Goal: Find specific page/section: Find specific page/section

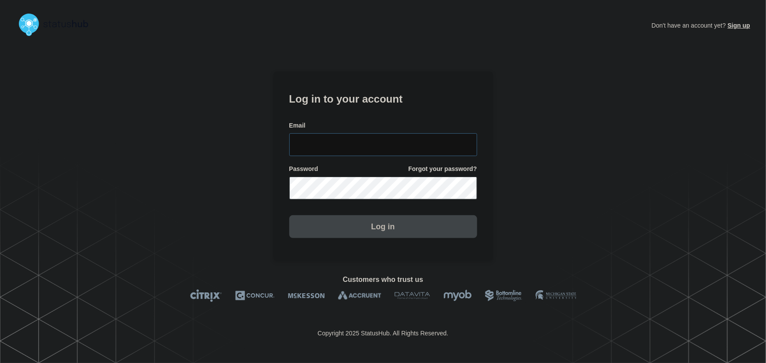
type input "[PERSON_NAME][EMAIL_ADDRESS][PERSON_NAME][DOMAIN_NAME]"
drag, startPoint x: 405, startPoint y: 145, endPoint x: 402, endPoint y: 139, distance: 7.5
click at [405, 145] on input "[PERSON_NAME][EMAIL_ADDRESS][PERSON_NAME][DOMAIN_NAME]" at bounding box center [383, 144] width 188 height 23
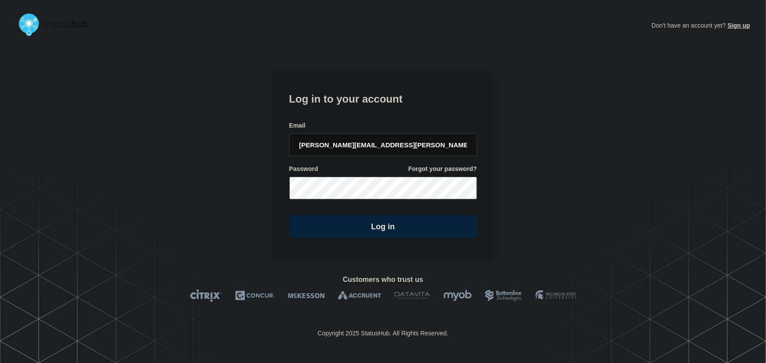
click at [387, 103] on h1 "Log in to your account" at bounding box center [383, 98] width 188 height 16
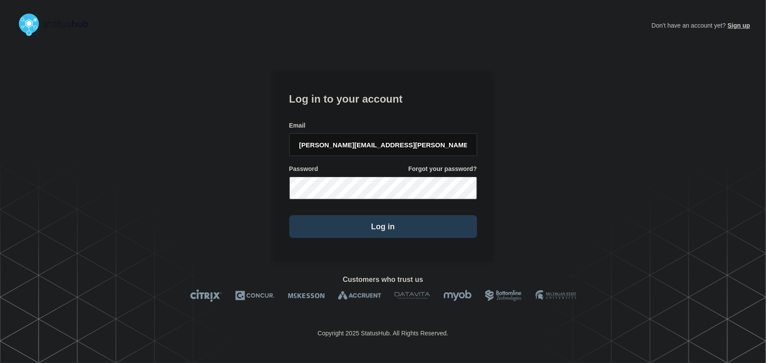
click at [411, 220] on button "Log in" at bounding box center [383, 226] width 188 height 23
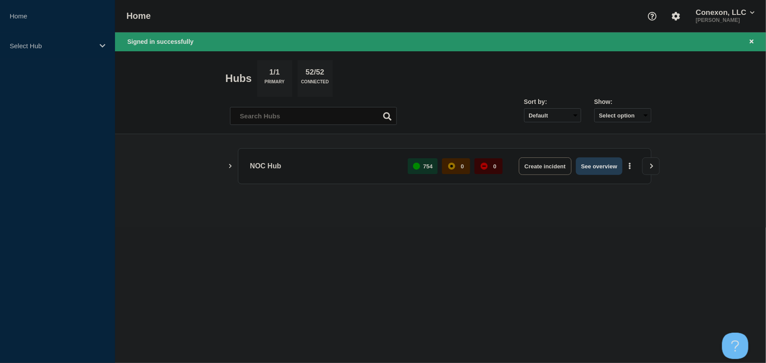
click at [593, 162] on button "See overview" at bounding box center [599, 167] width 47 height 18
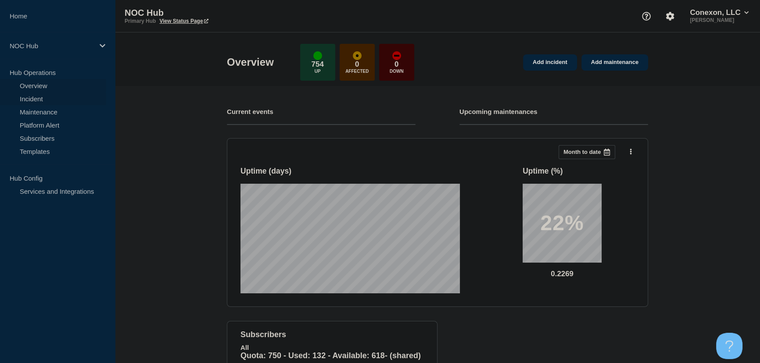
click at [24, 96] on link "Incident" at bounding box center [53, 98] width 106 height 13
